Goal: Information Seeking & Learning: Learn about a topic

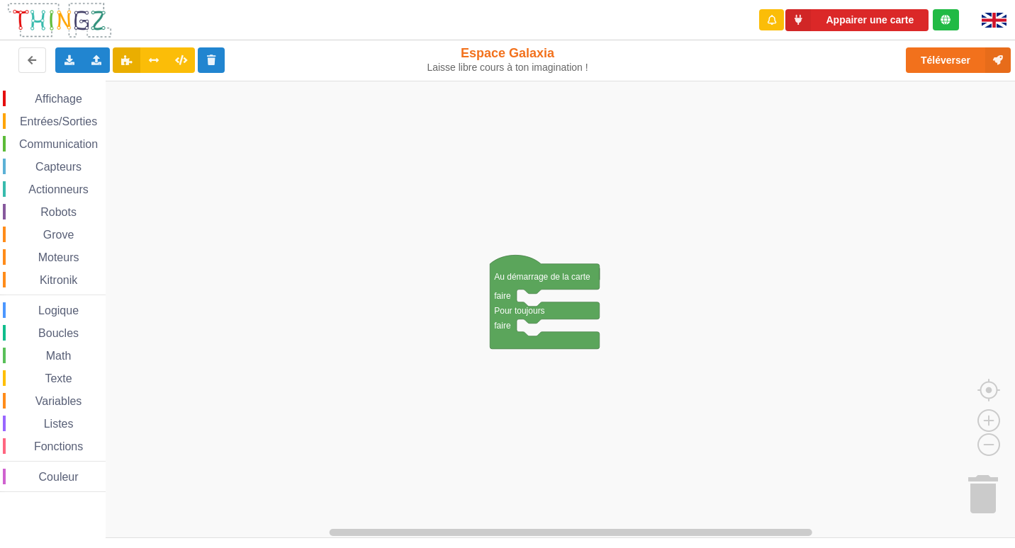
click at [50, 207] on span "Robots" at bounding box center [58, 212] width 40 height 12
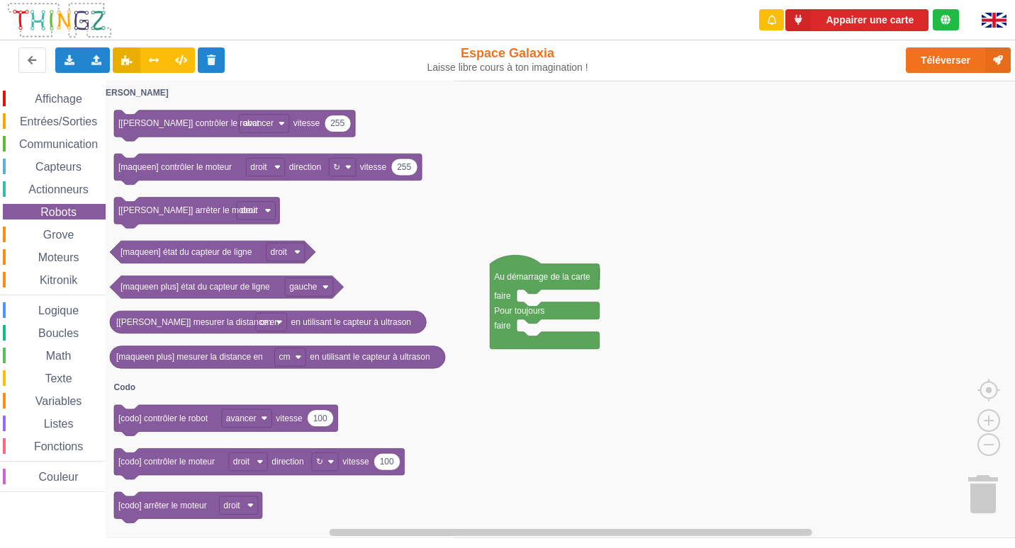
click at [53, 118] on span "Entrées/Sorties" at bounding box center [58, 121] width 81 height 12
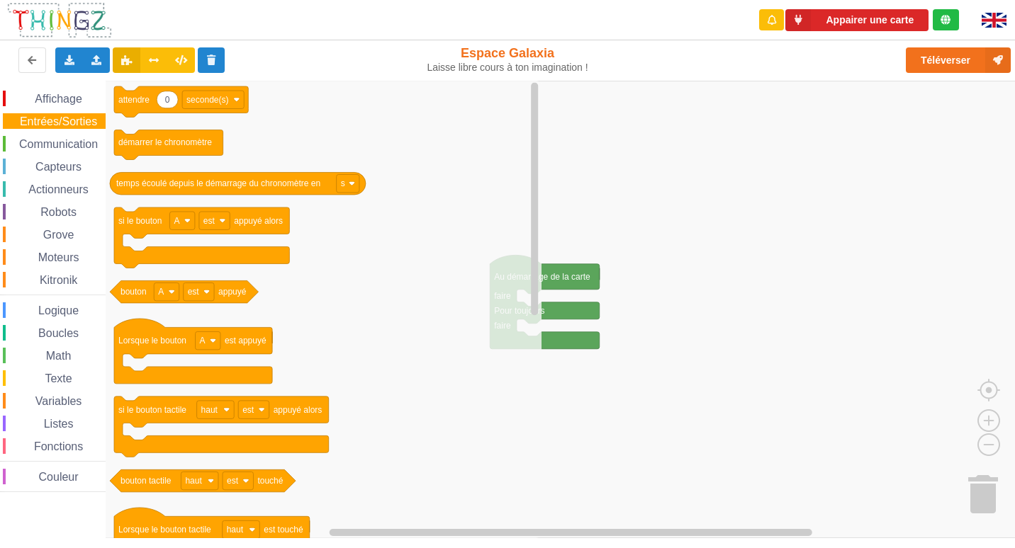
click at [44, 230] on span "Grove" at bounding box center [58, 235] width 35 height 12
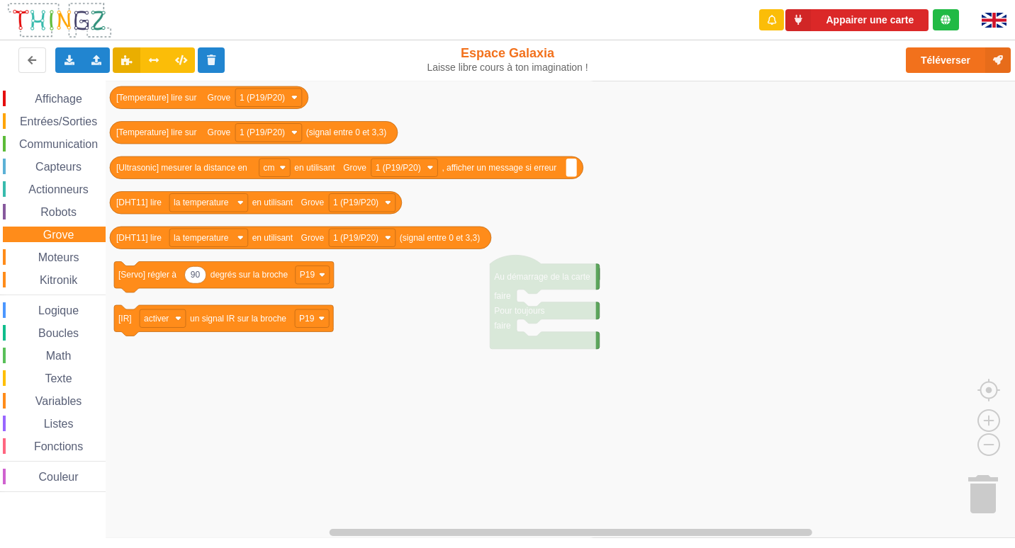
click at [45, 296] on div "Affichage Entrées/Sorties Communication Capteurs Actionneurs Robots Grove Moteu…" at bounding box center [53, 292] width 106 height 402
click at [53, 349] on div "Math" at bounding box center [54, 356] width 103 height 16
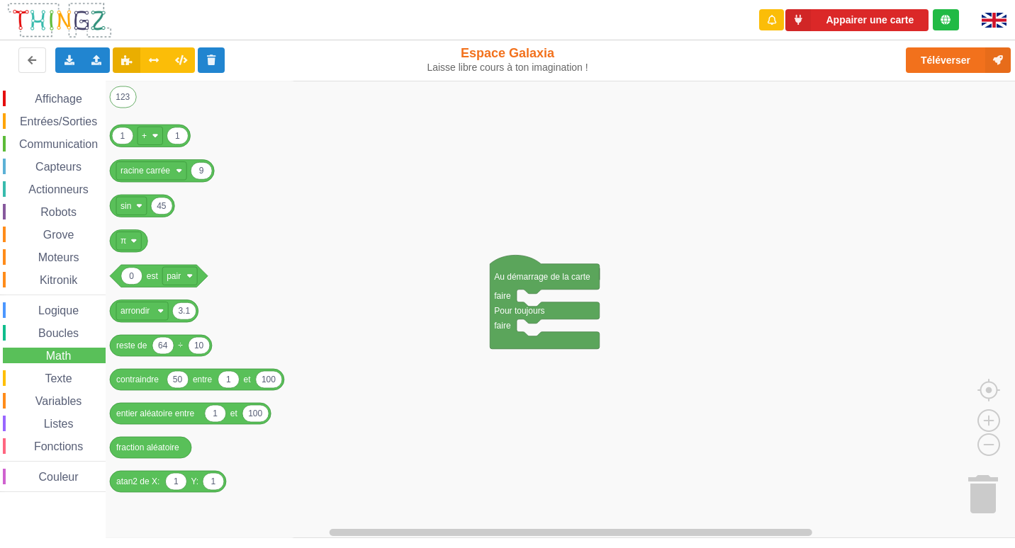
click at [61, 105] on div "Affichage" at bounding box center [54, 99] width 103 height 16
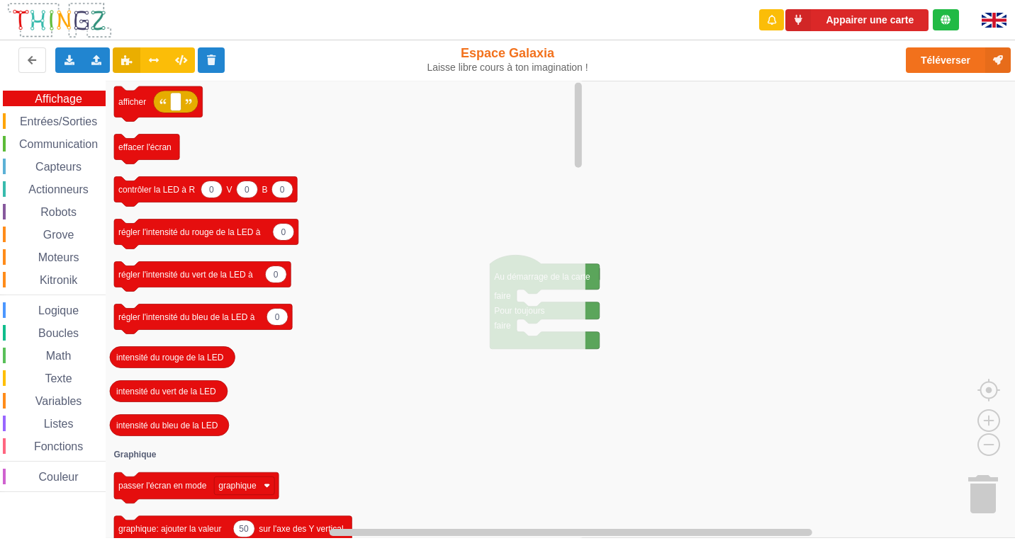
click at [50, 130] on div "Affichage Entrées/Sorties Communication Capteurs Actionneurs Robots Grove Moteu…" at bounding box center [53, 292] width 106 height 402
click at [49, 152] on div "Communication" at bounding box center [54, 144] width 103 height 16
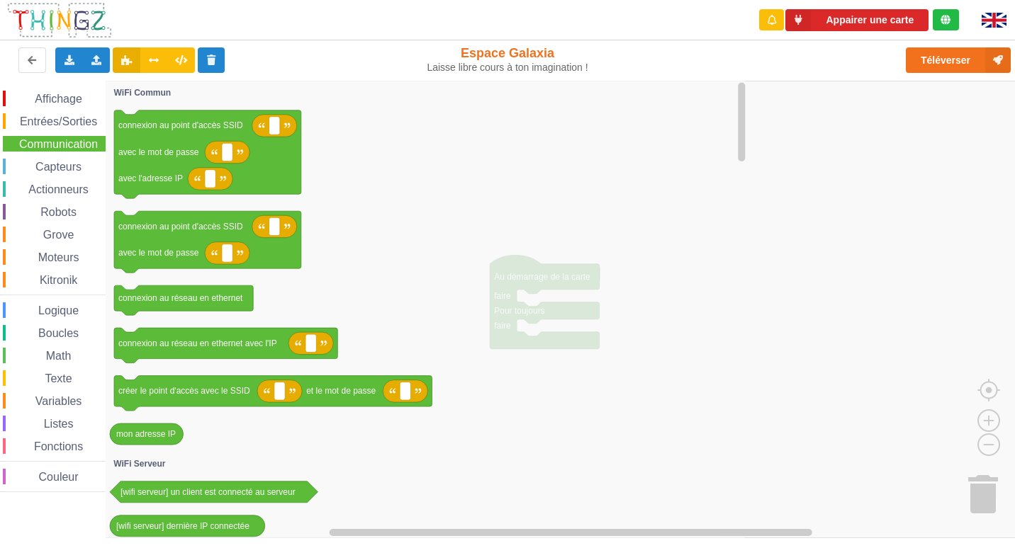
click at [60, 123] on span "Entrées/Sorties" at bounding box center [58, 121] width 81 height 12
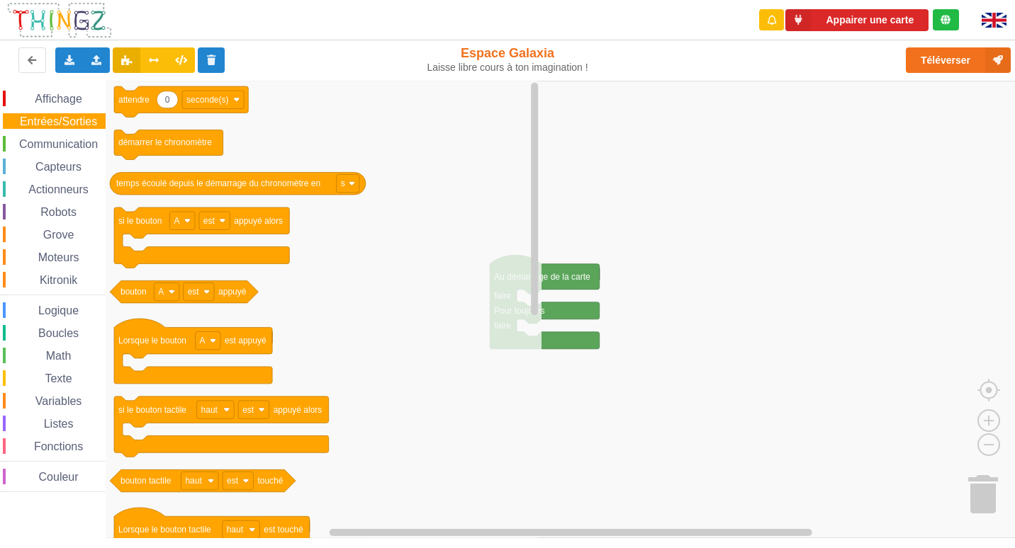
drag, startPoint x: 60, startPoint y: 191, endPoint x: 66, endPoint y: 206, distance: 16.8
click at [64, 201] on div "Affichage Entrées/Sorties Communication Capteurs Actionneurs Robots Grove Moteu…" at bounding box center [53, 292] width 106 height 402
click at [75, 230] on div "Affichage Entrées/Sorties Communication Capteurs Actionneurs Robots Grove Moteu…" at bounding box center [53, 292] width 106 height 402
drag, startPoint x: 75, startPoint y: 251, endPoint x: 74, endPoint y: 261, distance: 10.7
click at [75, 252] on div "Affichage Entrées/Sorties Communication Capteurs Actionneurs Robots Grove Moteu…" at bounding box center [53, 292] width 106 height 402
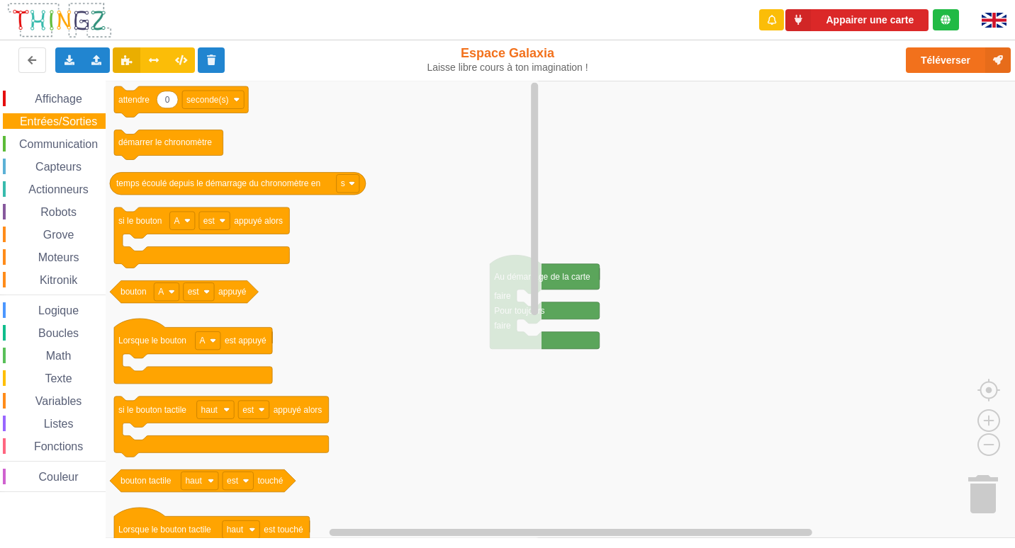
click at [72, 329] on span "Boucles" at bounding box center [58, 333] width 45 height 12
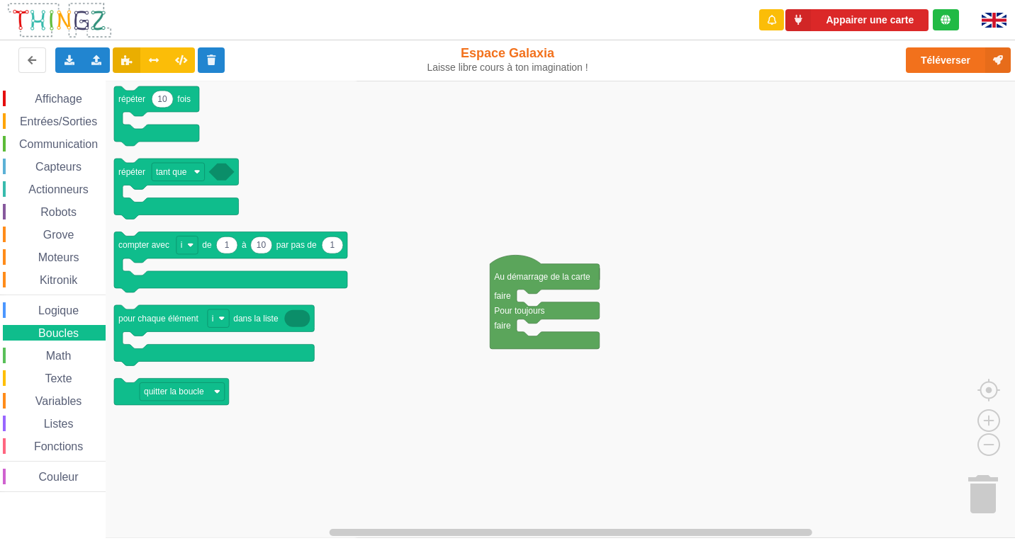
click at [46, 292] on div "Affichage Entrées/Sorties Communication Capteurs Actionneurs Robots Grove Moteu…" at bounding box center [53, 292] width 106 height 402
click at [62, 405] on span "Variables" at bounding box center [58, 401] width 51 height 12
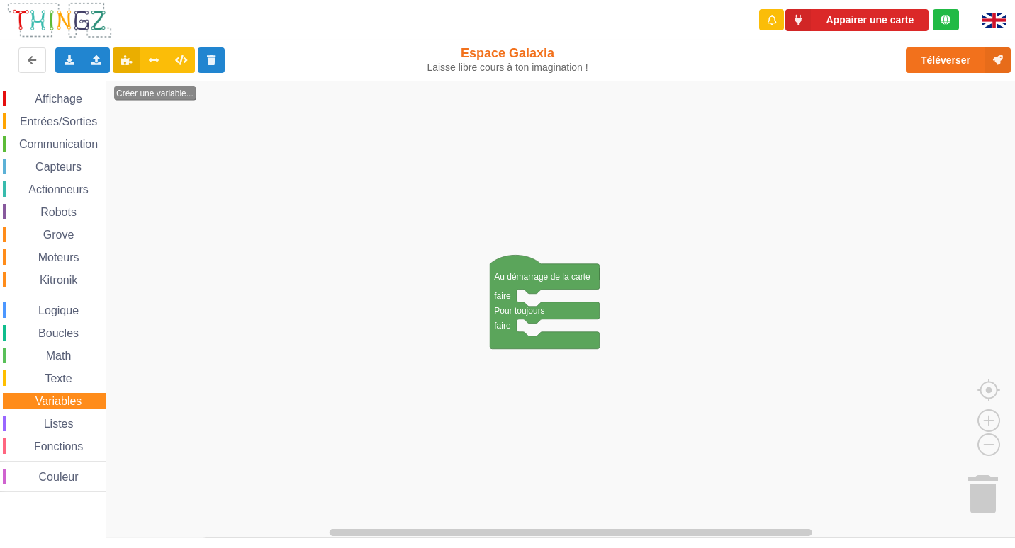
click at [58, 423] on span "Listes" at bounding box center [59, 424] width 34 height 12
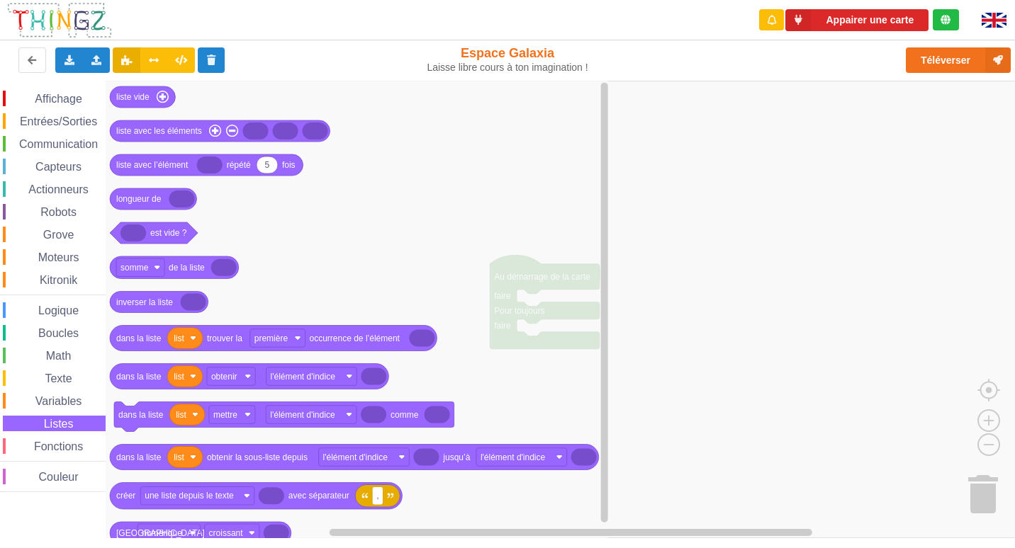
drag, startPoint x: 46, startPoint y: 196, endPoint x: 48, endPoint y: 179, distance: 17.1
click at [47, 194] on div "Affichage Entrées/Sorties Communication Capteurs Actionneurs Robots Grove Moteu…" at bounding box center [53, 292] width 106 height 402
click at [52, 120] on span "Entrées/Sorties" at bounding box center [58, 121] width 81 height 12
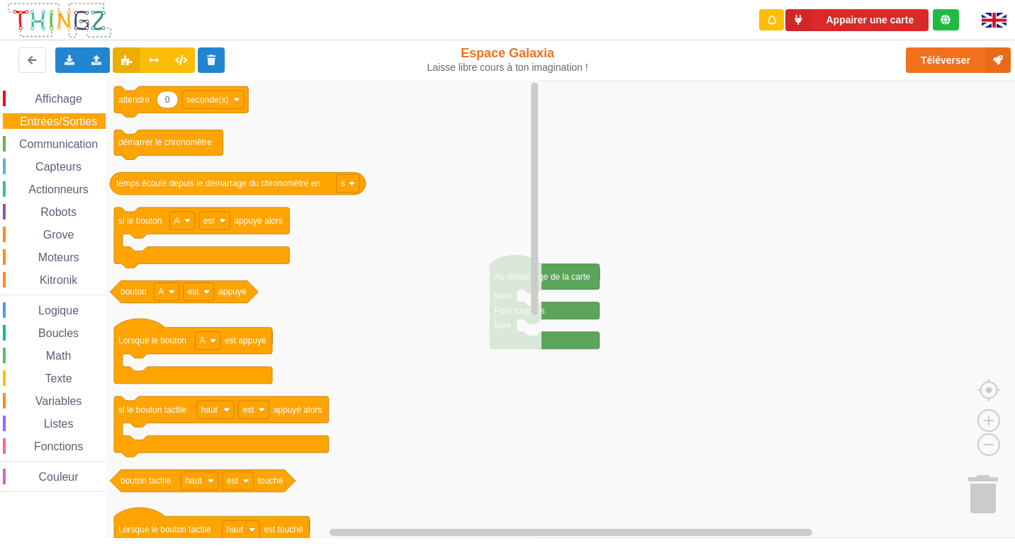
click at [986, 25] on img at bounding box center [993, 20] width 25 height 15
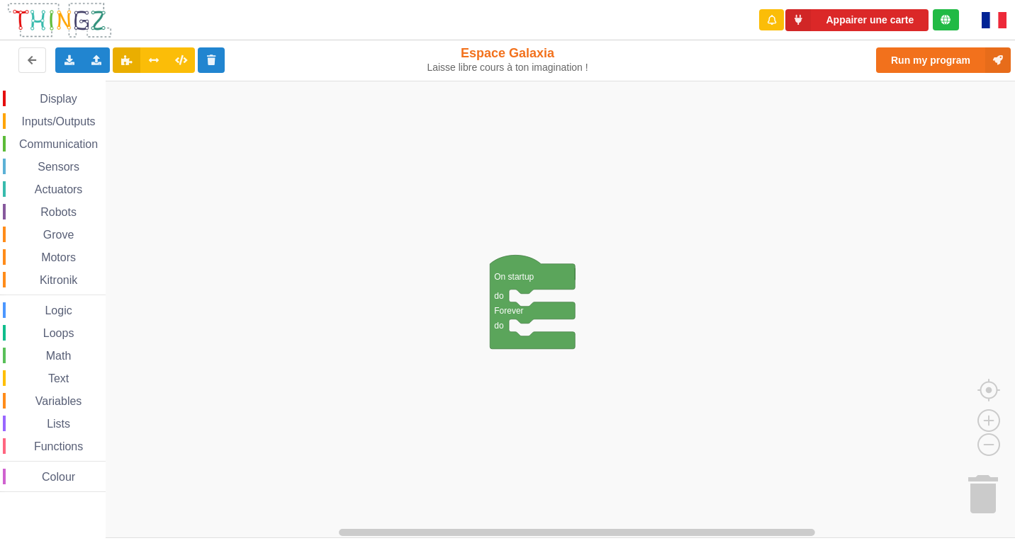
click at [993, 21] on img at bounding box center [993, 20] width 25 height 16
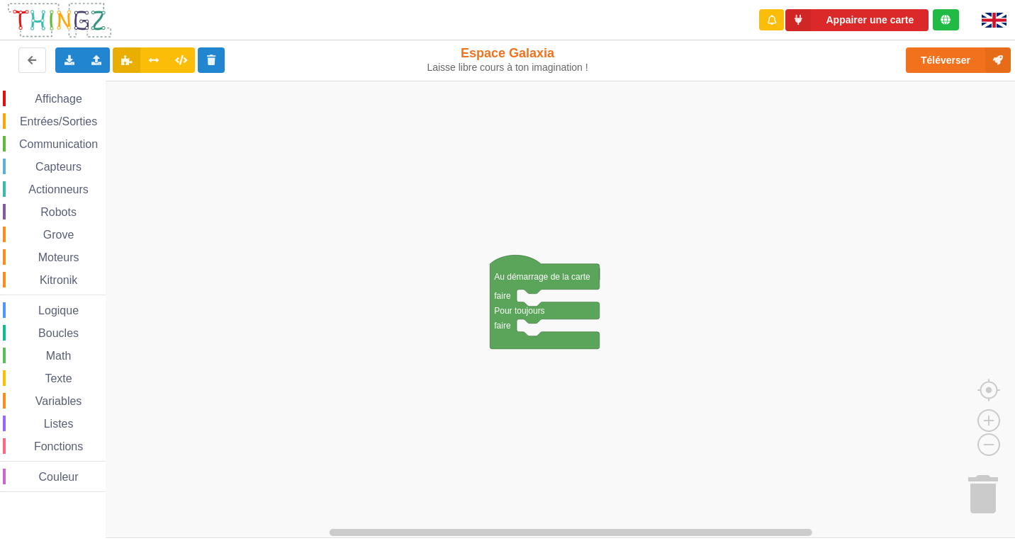
click at [993, 21] on img at bounding box center [993, 20] width 25 height 15
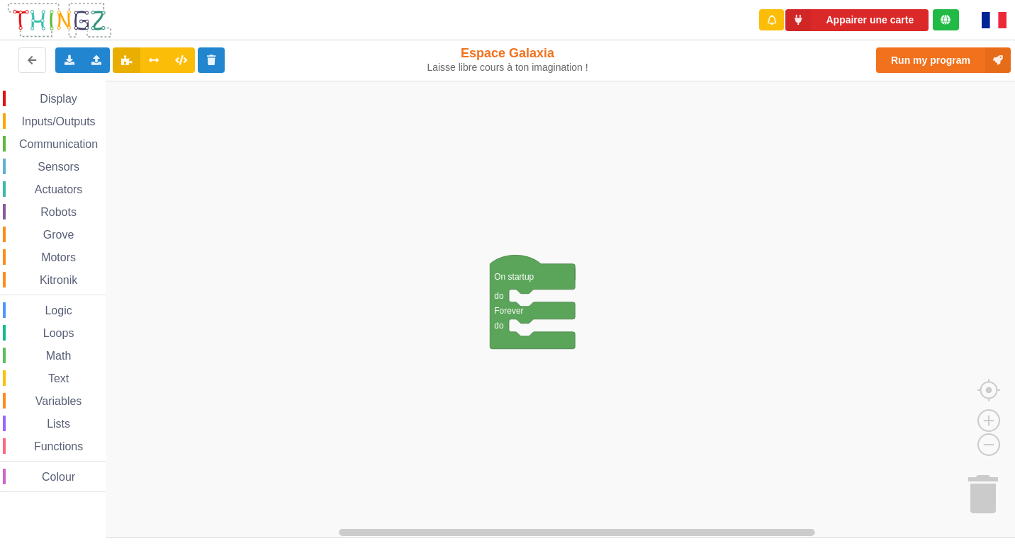
click at [993, 21] on img at bounding box center [993, 20] width 25 height 16
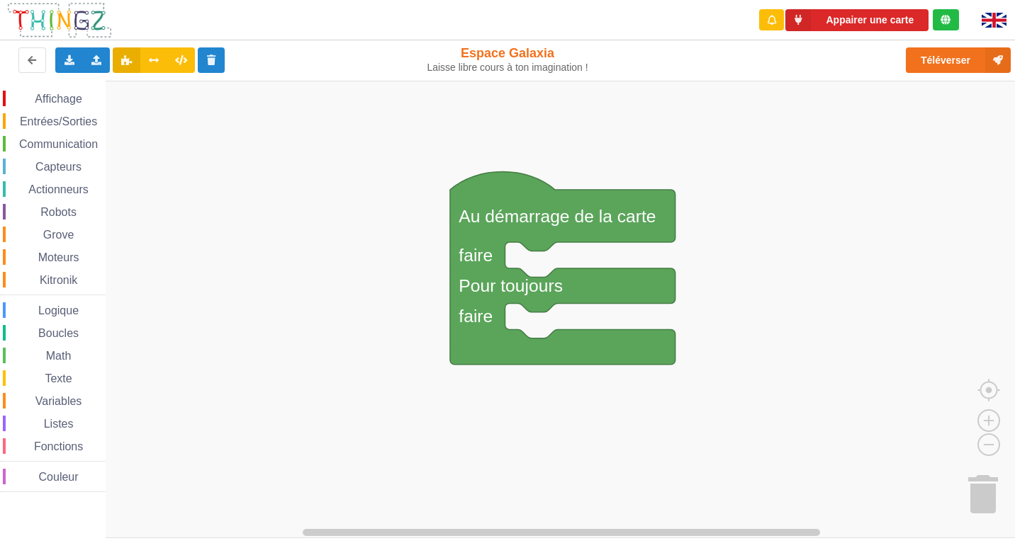
click at [312, 167] on div "Affichage Entrées/Sorties Communication Capteurs Actionneurs Robots Grove Moteu…" at bounding box center [512, 310] width 1025 height 458
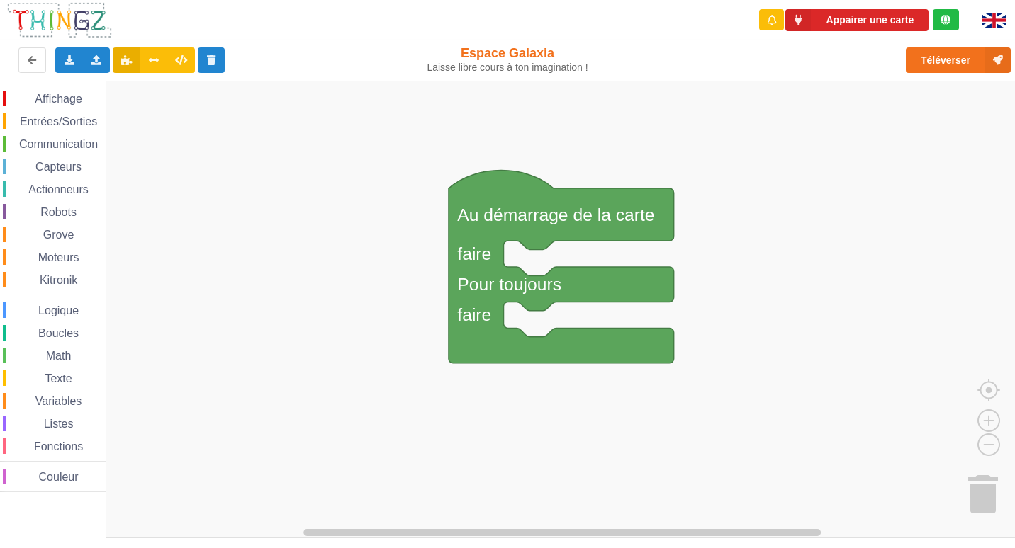
click at [58, 229] on div "Grove" at bounding box center [54, 235] width 103 height 16
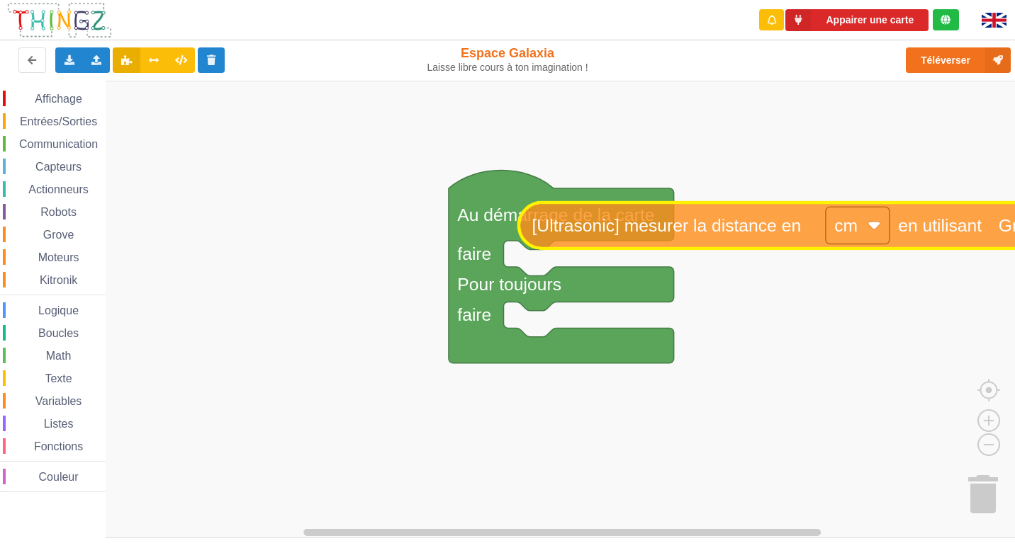
click at [558, 207] on div "Affichage Entrées/Sorties Communication Capteurs Actionneurs Robots Grove Moteu…" at bounding box center [512, 310] width 1025 height 458
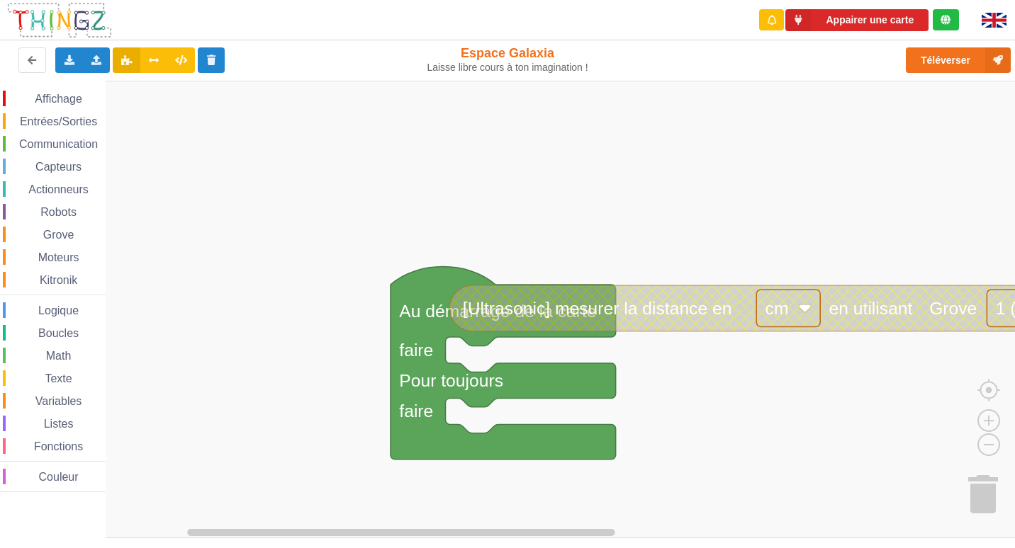
click at [569, 108] on rect "Espace de travail de Blocky" at bounding box center [512, 310] width 1025 height 458
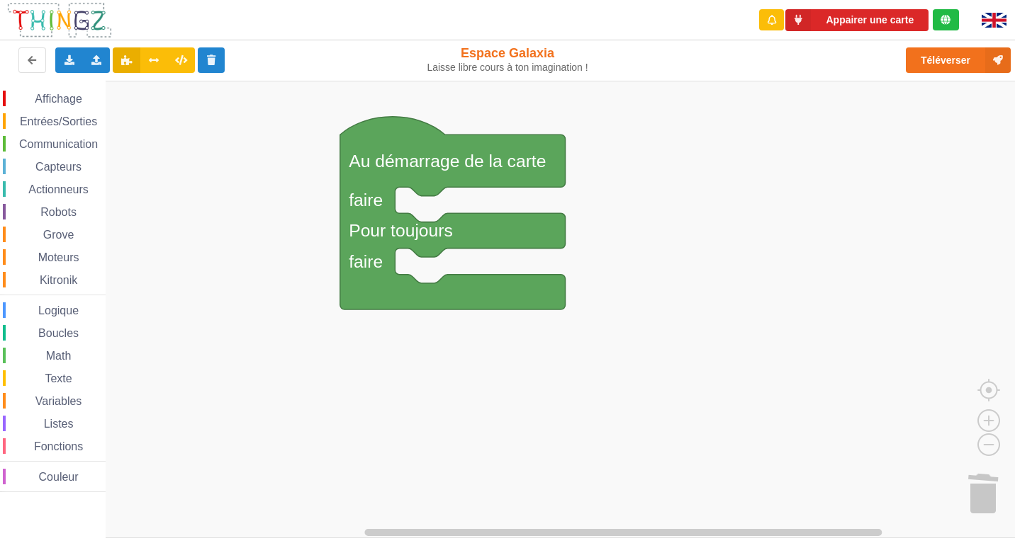
click at [84, 266] on div "Affichage Entrées/Sorties Communication Capteurs Actionneurs Robots Grove Moteu…" at bounding box center [53, 292] width 106 height 402
click at [62, 251] on div "Moteurs" at bounding box center [54, 257] width 103 height 16
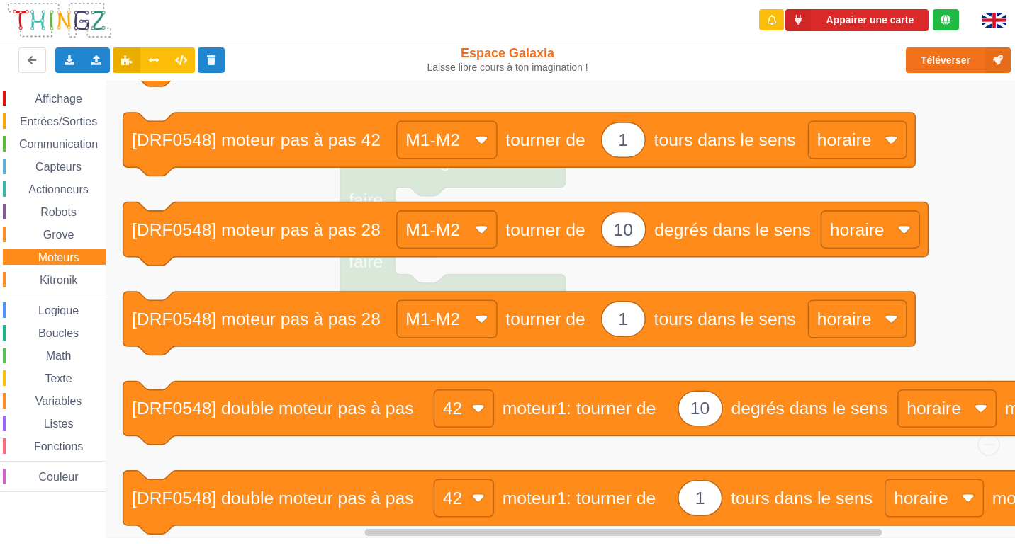
click at [87, 249] on div "Moteurs" at bounding box center [54, 257] width 103 height 16
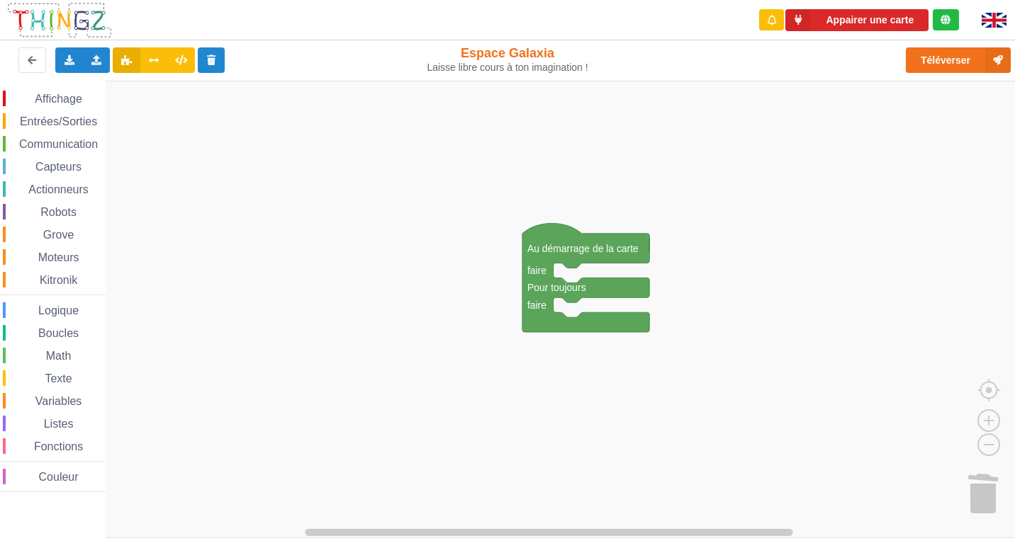
click at [49, 242] on div "Grove" at bounding box center [54, 235] width 103 height 16
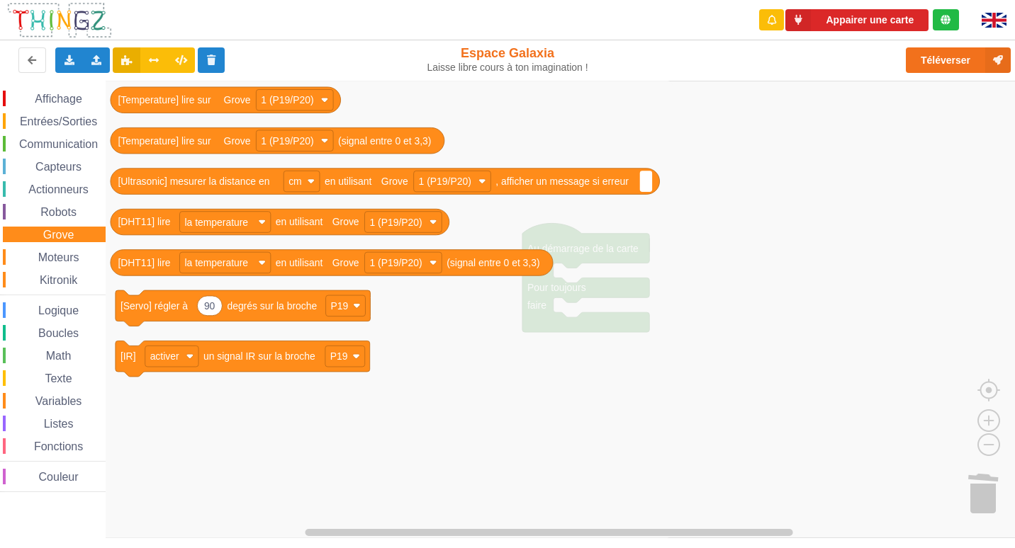
click at [55, 256] on span "Moteurs" at bounding box center [58, 258] width 45 height 12
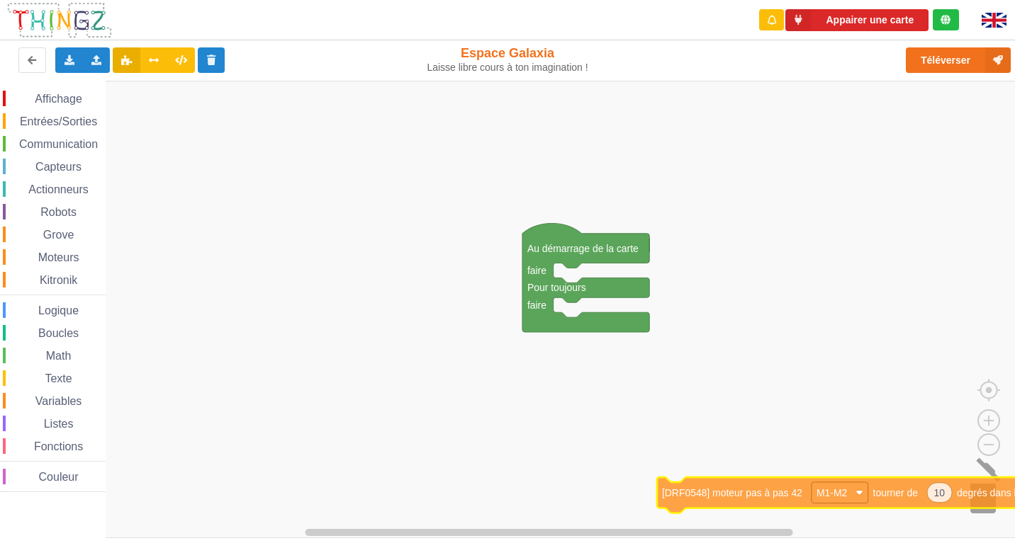
click at [958, 502] on div "Affichage Entrées/Sorties Communication Capteurs Actionneurs Robots Grove Moteu…" at bounding box center [512, 310] width 1025 height 458
